Goal: Find specific page/section: Find specific page/section

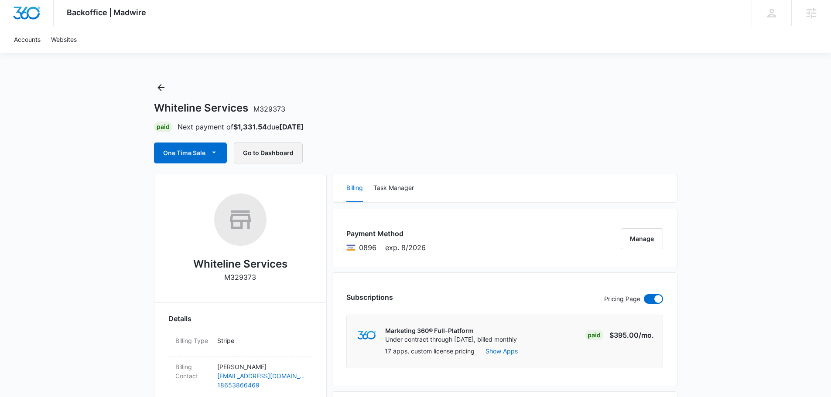
click at [260, 149] on button "Go to Dashboard" at bounding box center [268, 153] width 69 height 21
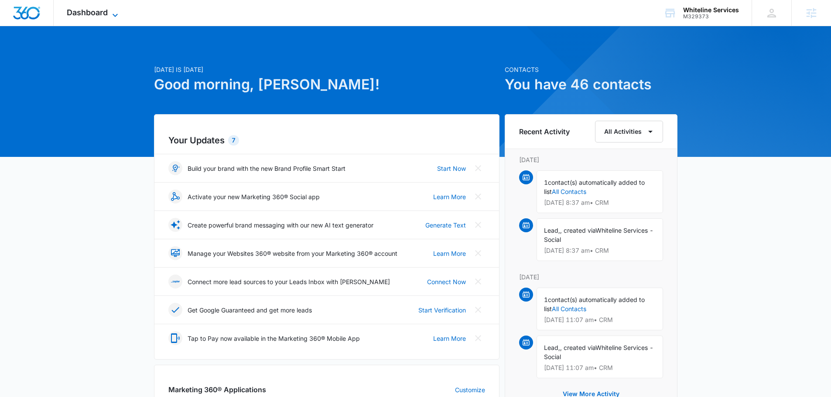
click at [88, 13] on span "Dashboard" at bounding box center [87, 12] width 41 height 9
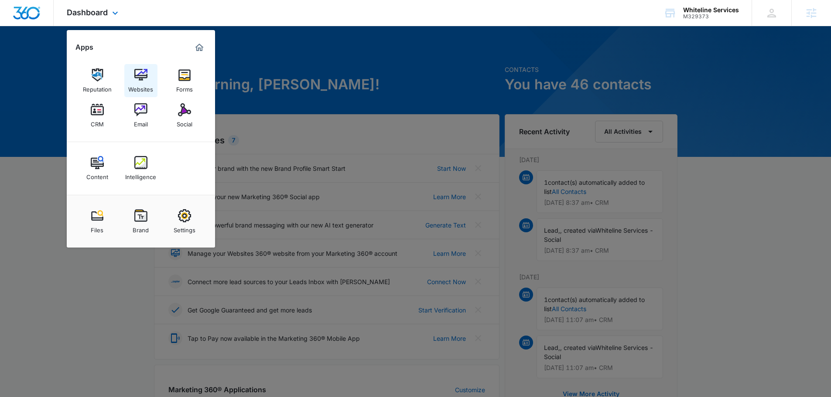
click at [142, 79] on img at bounding box center [140, 74] width 13 height 13
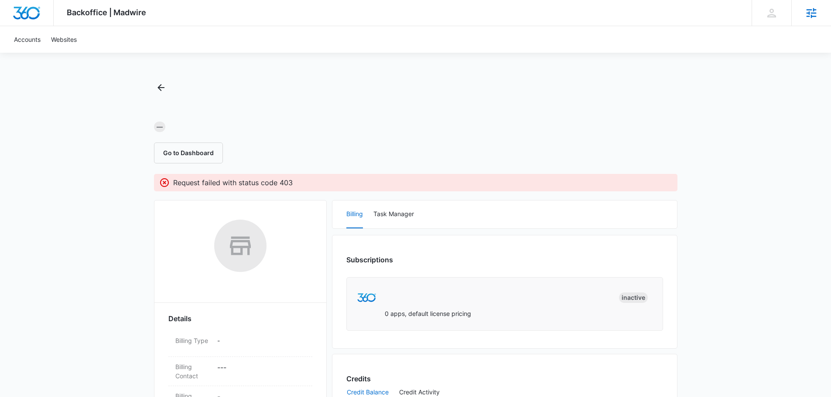
click at [811, 14] on icon at bounding box center [811, 13] width 13 height 13
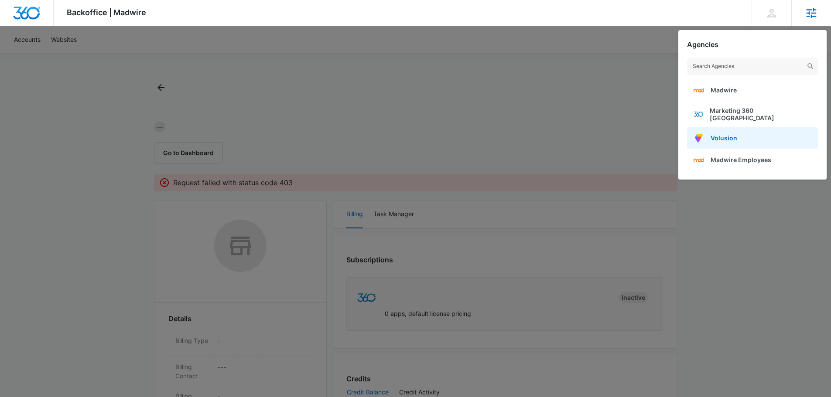
click at [734, 134] on span "Volusion" at bounding box center [723, 137] width 27 height 7
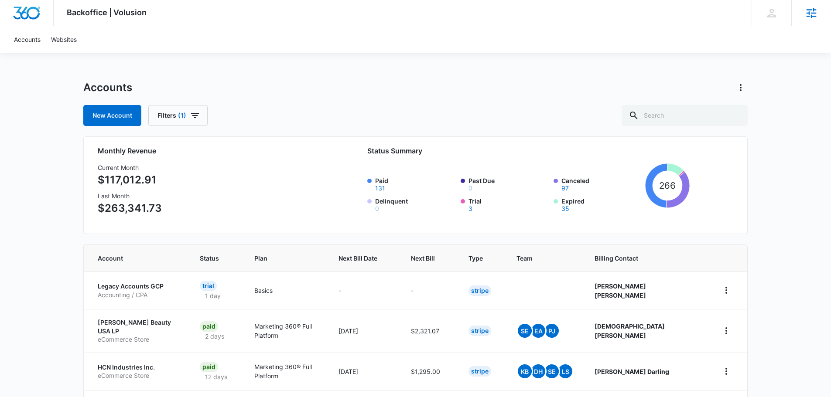
click at [660, 102] on div "Accounts New Account Filters (1)" at bounding box center [415, 103] width 664 height 45
click at [663, 115] on input "text" at bounding box center [685, 115] width 126 height 21
type input "stuart rose"
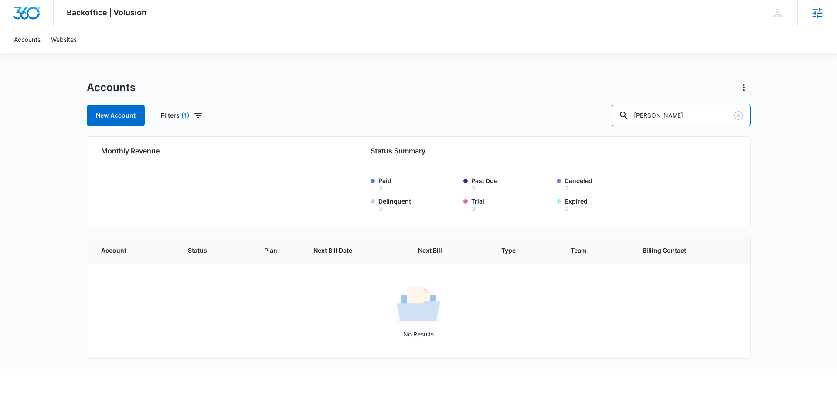
drag, startPoint x: 662, startPoint y: 119, endPoint x: 578, endPoint y: 113, distance: 84.0
click at [587, 115] on div "New Account Filters (1) stuart rose" at bounding box center [419, 115] width 664 height 21
drag, startPoint x: 707, startPoint y: 120, endPoint x: 256, endPoint y: 75, distance: 453.1
click at [197, 72] on div "Backoffice | Volusion Apps Settings JO John Obertubbesing John.Obertubbesing@ma…" at bounding box center [418, 184] width 837 height 369
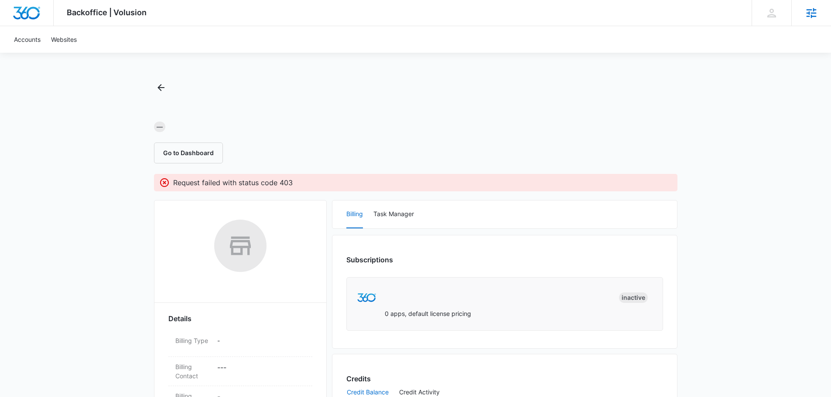
click at [813, 20] on div "Agencies" at bounding box center [811, 13] width 40 height 26
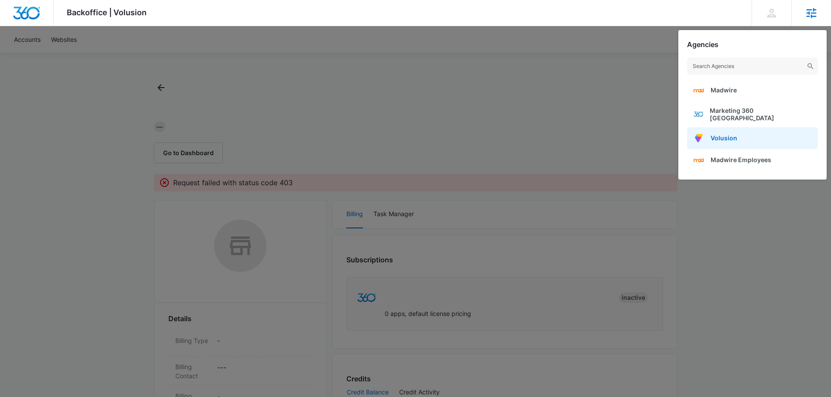
click at [727, 134] on span "Volusion" at bounding box center [723, 137] width 27 height 7
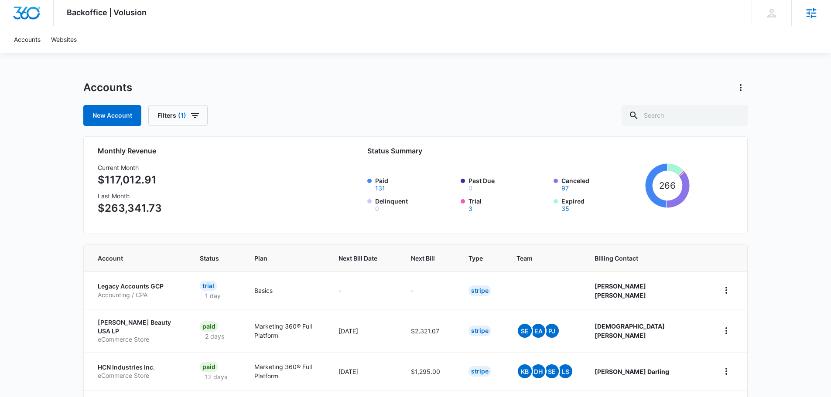
click at [587, 15] on div "Backoffice | Volusion Apps Settings JO John Obertubbesing John.Obertubbesing@ma…" at bounding box center [415, 13] width 831 height 26
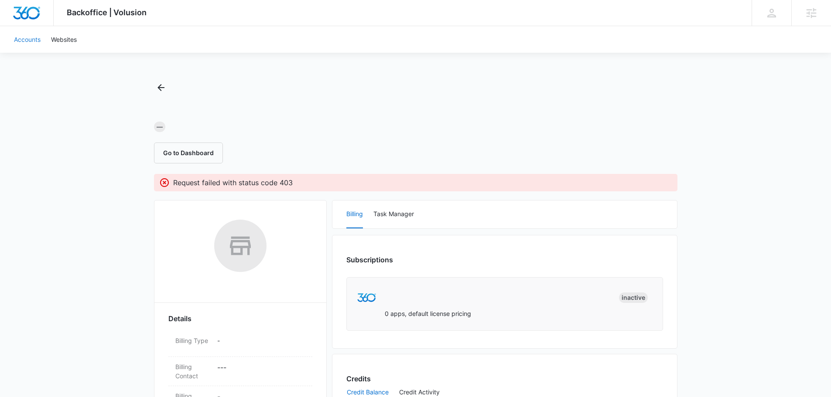
click at [30, 47] on link "Accounts" at bounding box center [27, 39] width 37 height 27
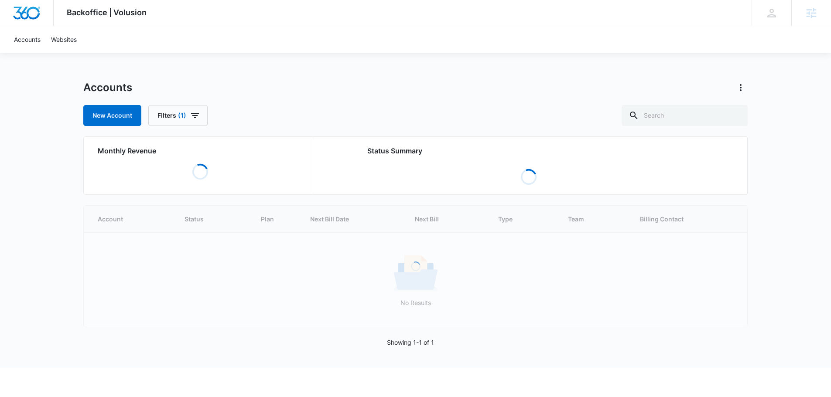
click at [25, 5] on div at bounding box center [27, 13] width 54 height 26
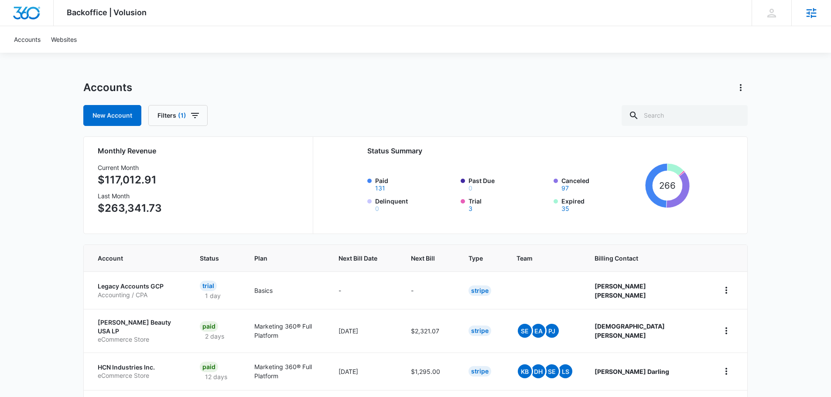
click at [806, 10] on icon at bounding box center [811, 13] width 13 height 13
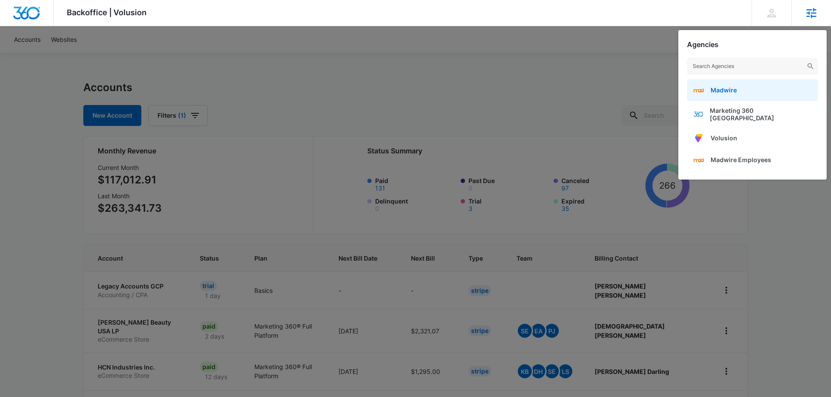
click at [740, 94] on link "Madwire" at bounding box center [752, 90] width 131 height 22
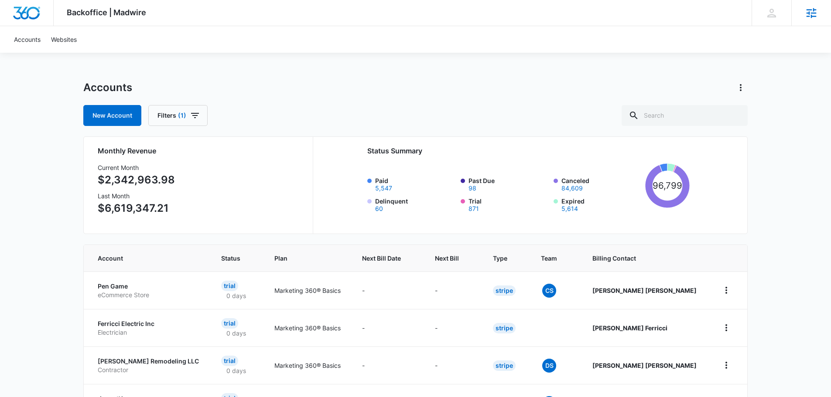
click at [667, 126] on div "Accounts New Account Filters (1) Monthly Revenue Current Month $2,342,963.98 La…" at bounding box center [415, 388] width 664 height 615
click at [670, 120] on input "text" at bounding box center [685, 115] width 126 height 21
type input "stuart rose"
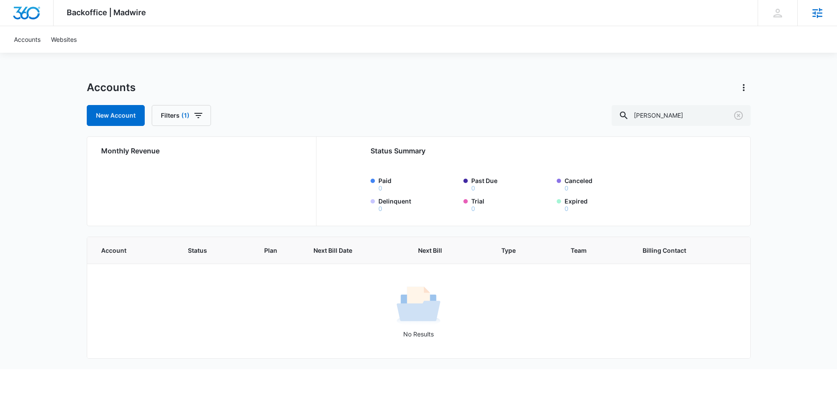
click at [817, 16] on icon at bounding box center [818, 13] width 10 height 10
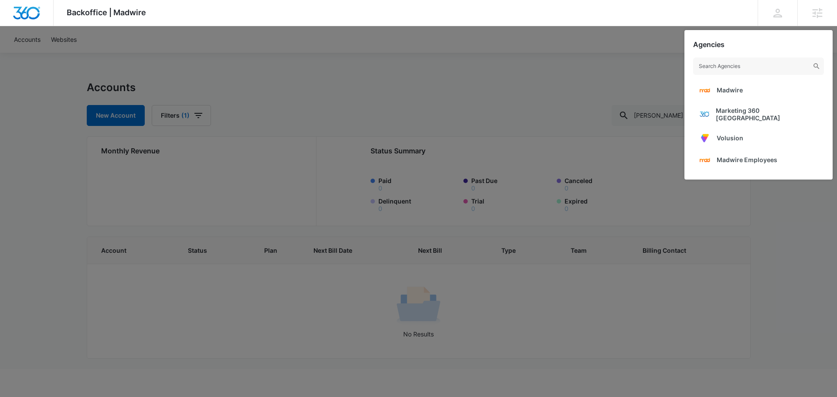
click at [810, 231] on div at bounding box center [418, 198] width 837 height 397
